Goal: Task Accomplishment & Management: Complete application form

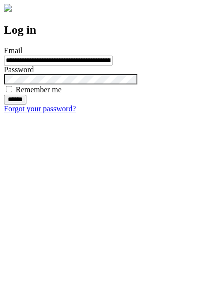
type input "**********"
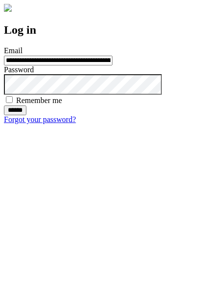
click at [26, 115] on input "******" at bounding box center [15, 111] width 22 height 10
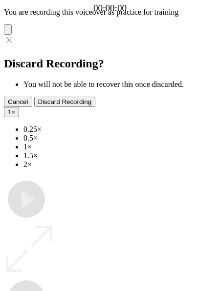
type input "**********"
